Goal: Transaction & Acquisition: Purchase product/service

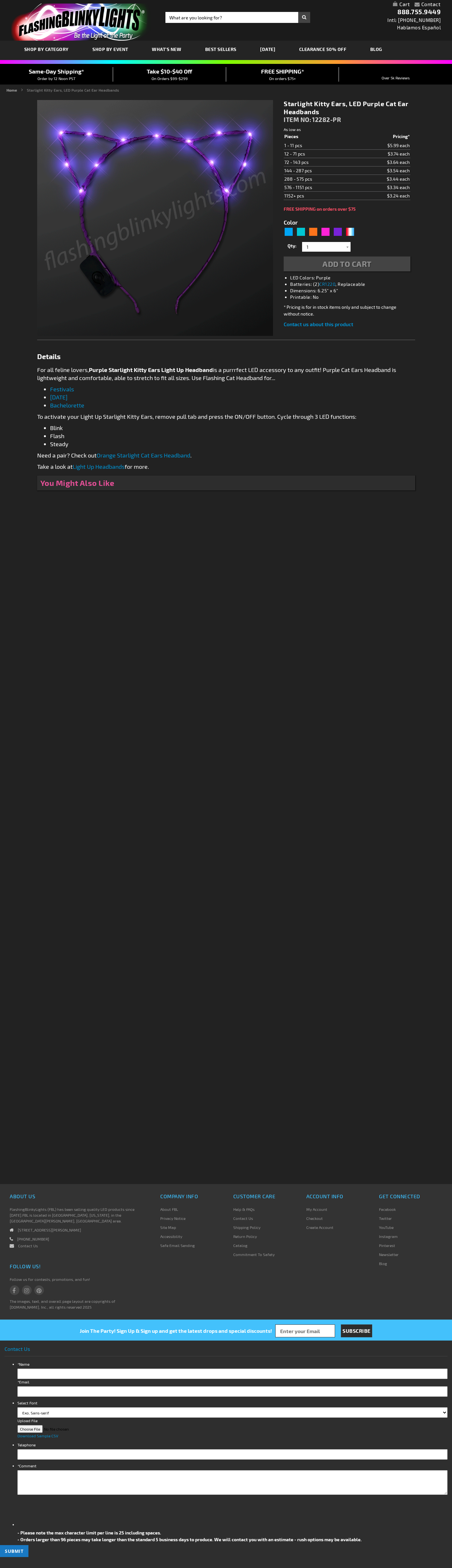
type input "5640"
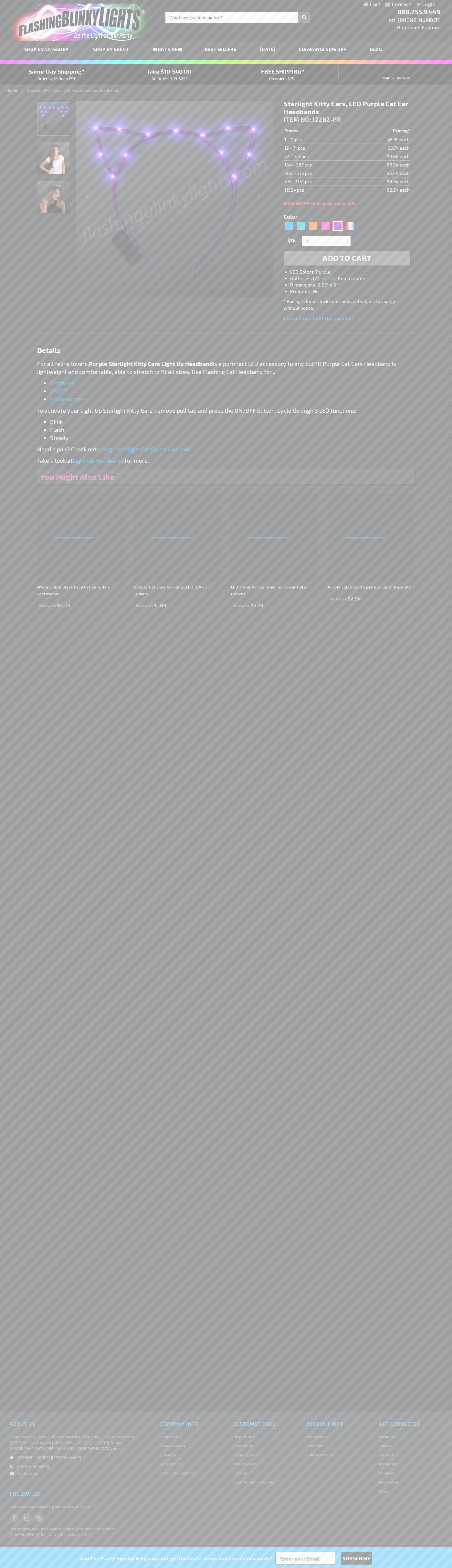
click at [337, 226] on div "Purple" at bounding box center [337, 226] width 10 height 10
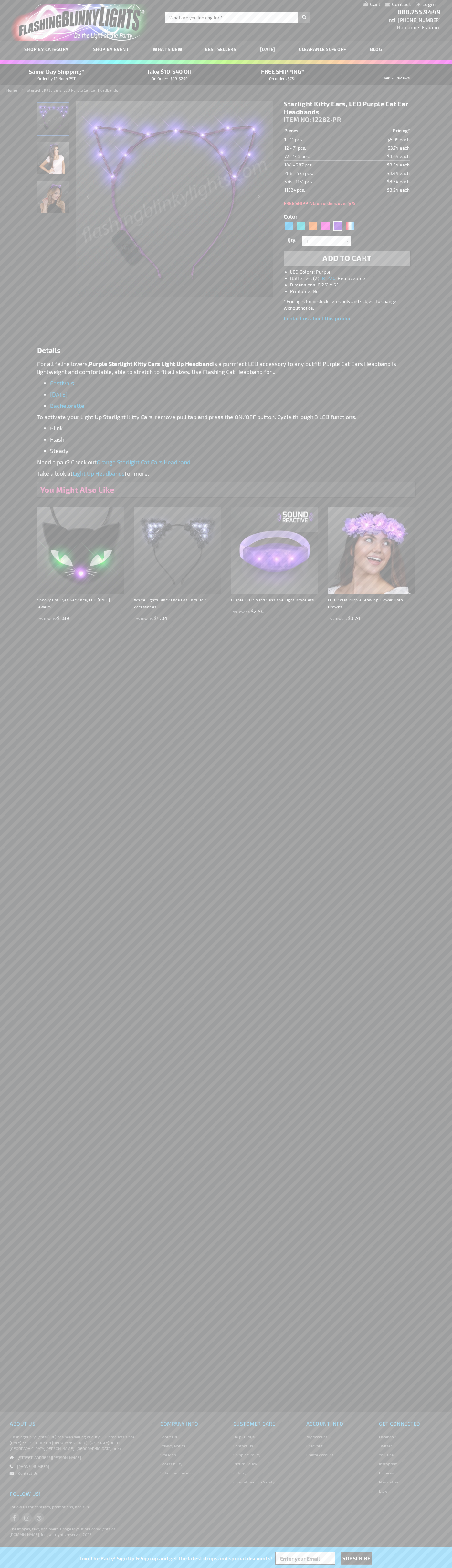
click at [347, 258] on span "Add to Cart" at bounding box center [347, 257] width 49 height 9
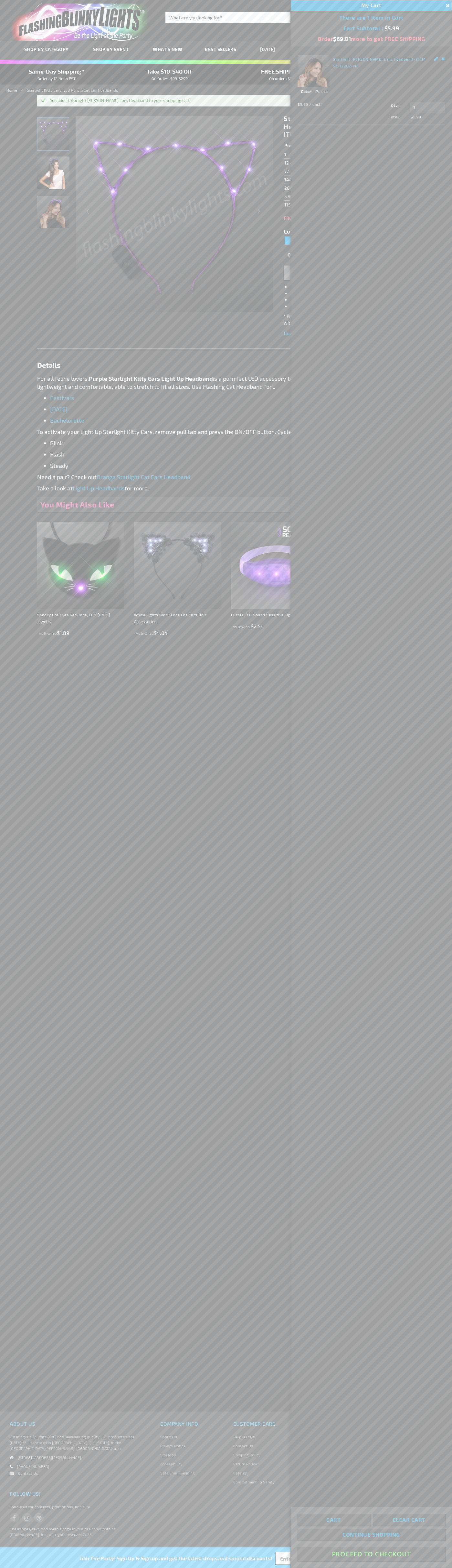
click at [371, 1554] on button "Proceed To Checkout" at bounding box center [371, 1554] width 148 height 15
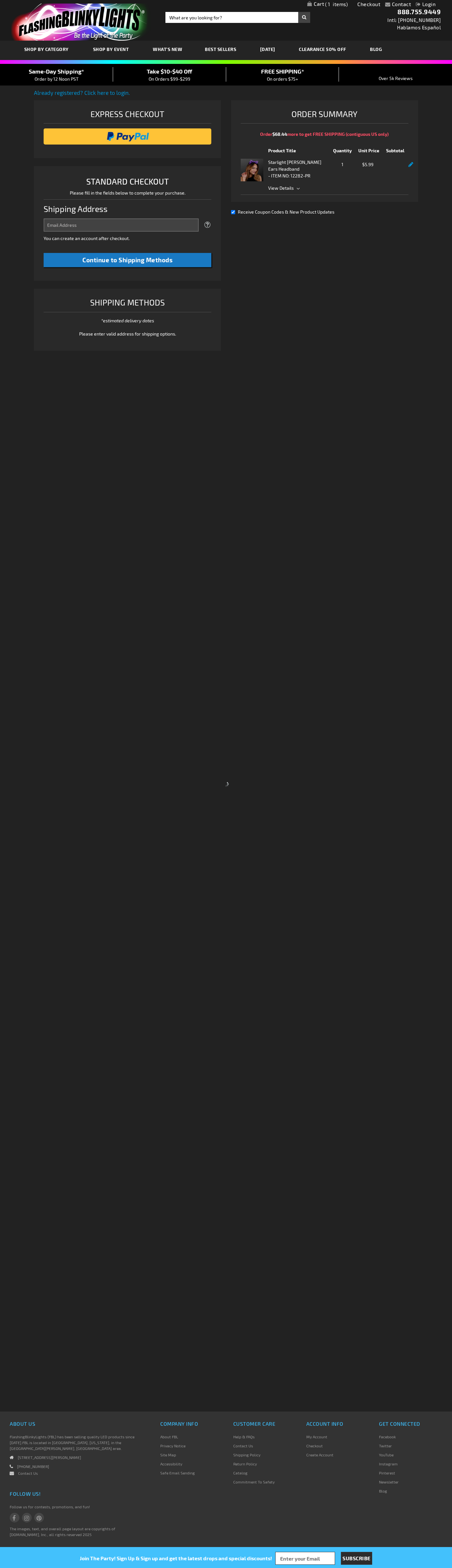
select select "US"
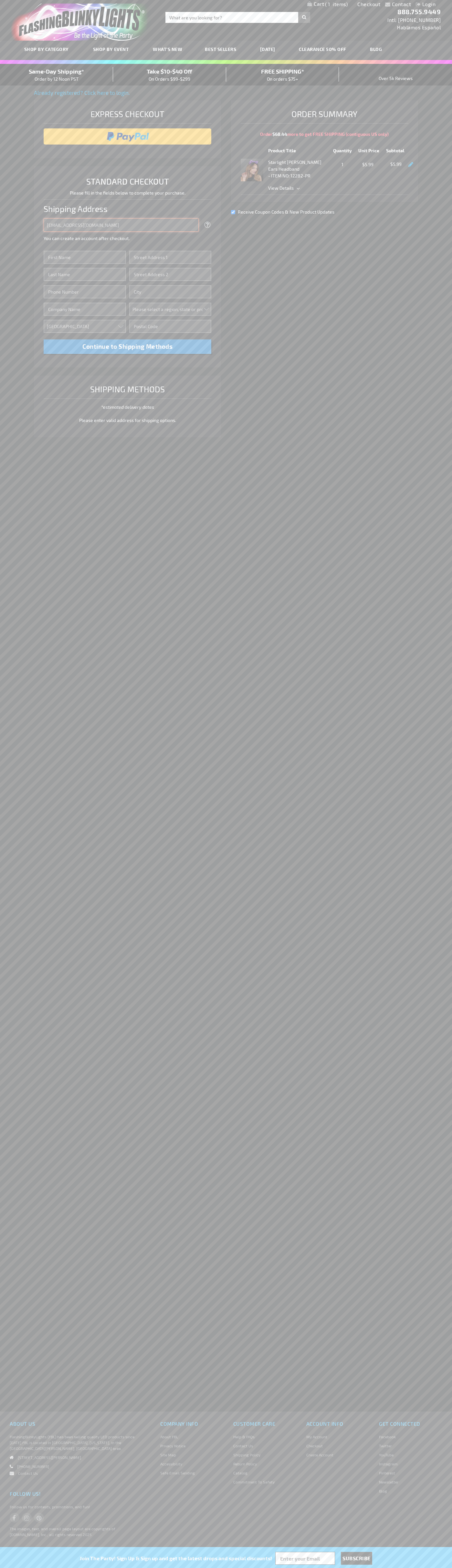
type input "johnsmith005@storebotmail.joonix.net"
type input "John"
type input "2332 Galiano Street"
type input "First floor"
type input "coral gables"
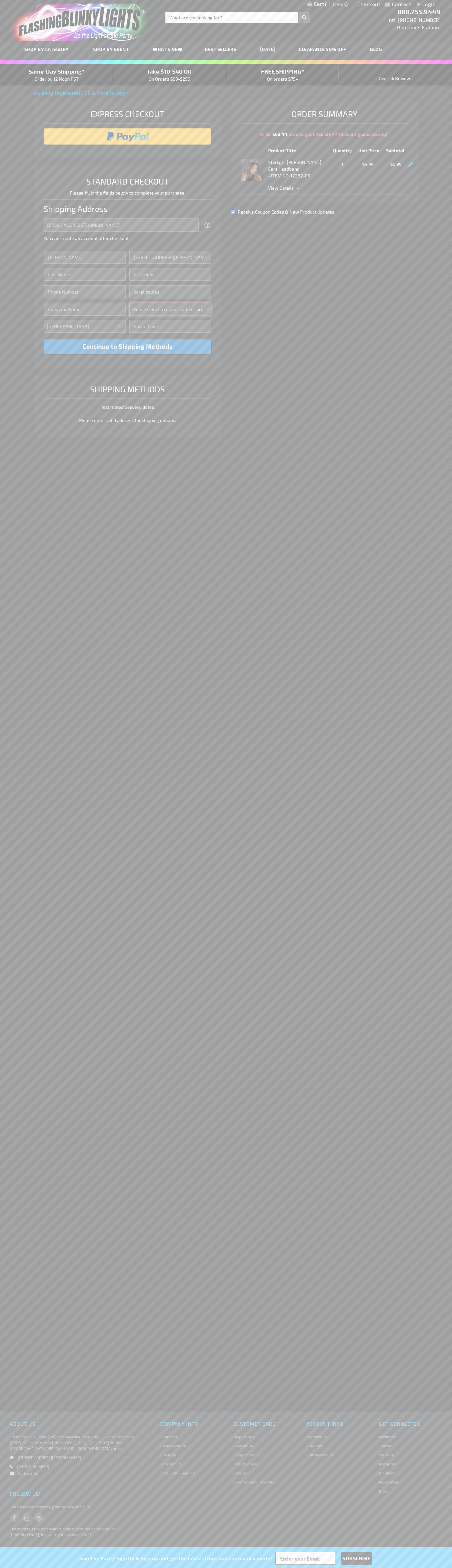
select select "18"
type input "33134"
type input "Smith"
type input "6502530000"
type input "John Smith"
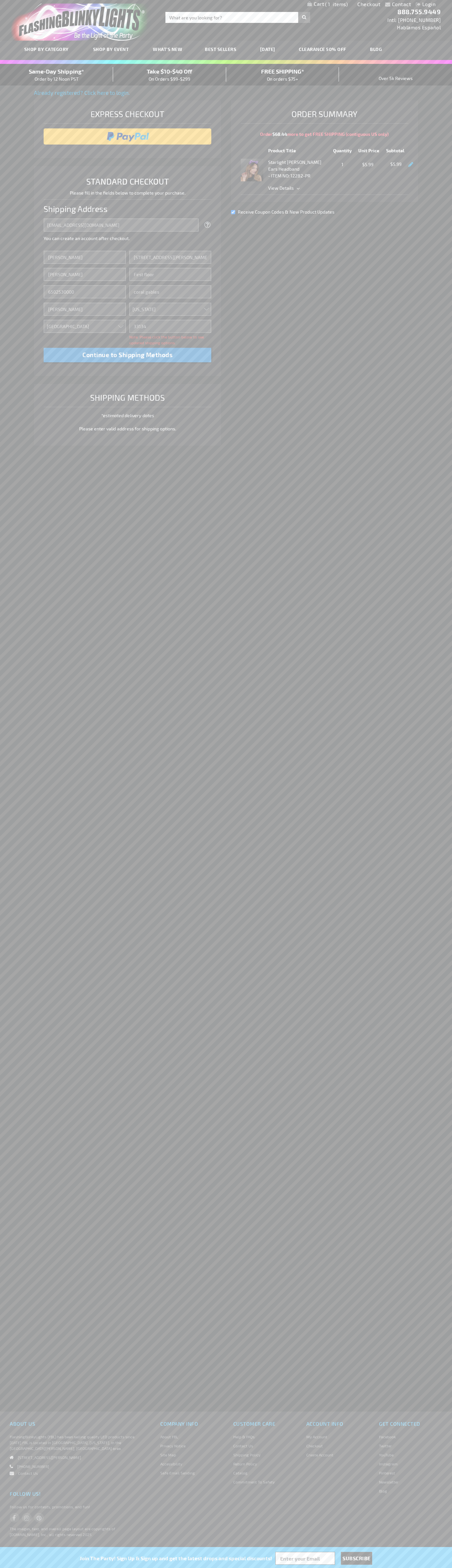
click at [57, 75] on div "Same-Day Shipping* Order by 12 Noon PST" at bounding box center [57, 74] width 113 height 15
